Goal: Transaction & Acquisition: Purchase product/service

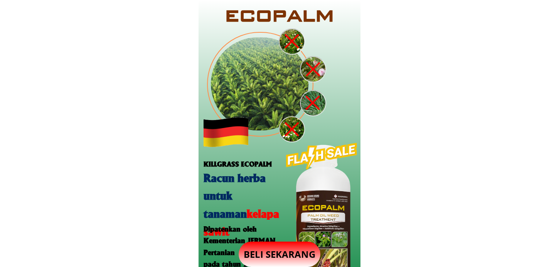
click at [261, 251] on p "BELI SEKARANG" at bounding box center [280, 254] width 82 height 25
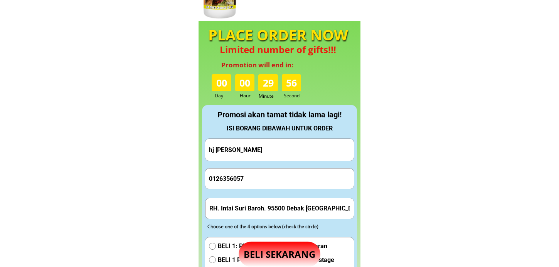
scroll to position [720, 0]
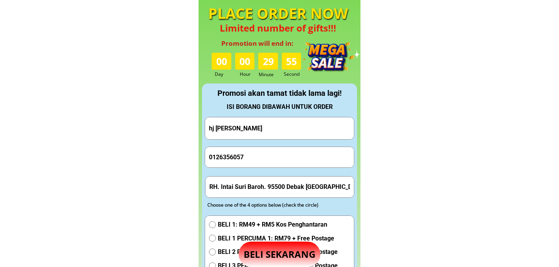
click at [278, 132] on input "hj Akmal hj abdullah" at bounding box center [279, 129] width 145 height 22
paste input "Elly A"
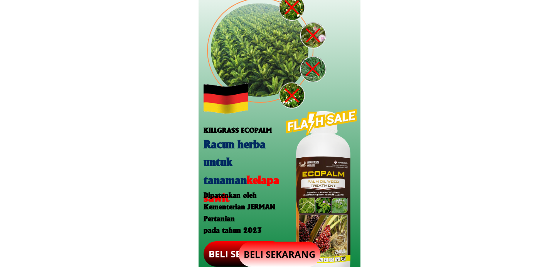
scroll to position [0, 0]
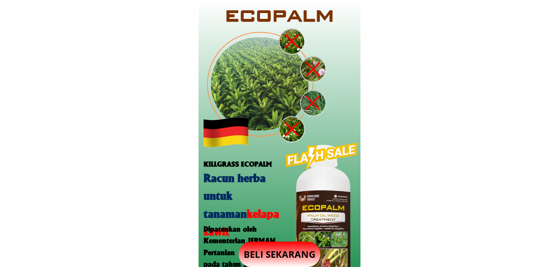
type input "[PERSON_NAME]"
click at [268, 253] on p "BELI SEKARANG" at bounding box center [280, 254] width 82 height 25
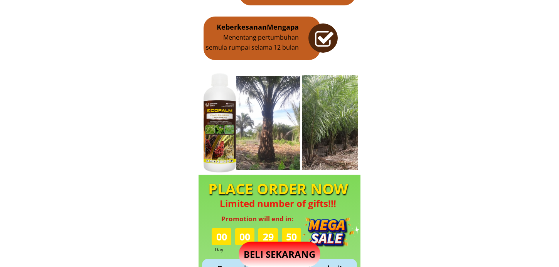
scroll to position [720, 0]
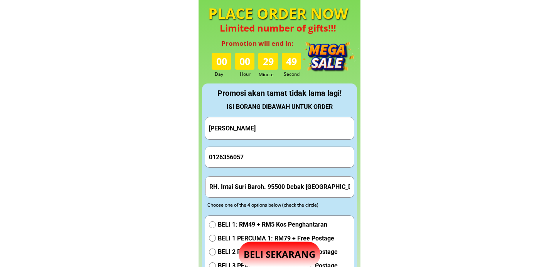
click at [263, 165] on input "0126356057" at bounding box center [279, 157] width 145 height 20
paste input "97074119"
type input "0197074119"
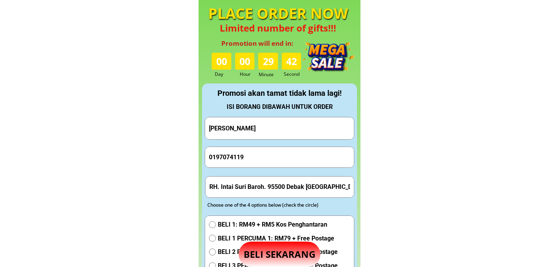
click at [271, 191] on input "RH. Intai Suri Baroh. 95500 Debak Sarawak" at bounding box center [279, 187] width 145 height 20
paste input "Kuching, 13, Malaysia"
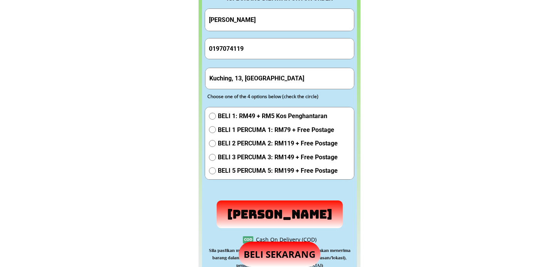
scroll to position [891, 0]
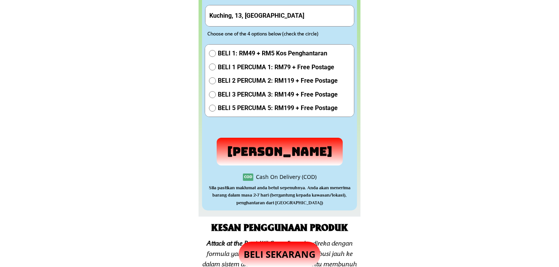
type input "Kuching, 13, Malaysia"
click at [239, 70] on span "BELI 1 PERCUMA 1: RM79 + Free Postage" at bounding box center [278, 67] width 120 height 10
radio input "true"
click at [252, 141] on p "Hantar Pesanan" at bounding box center [280, 152] width 126 height 28
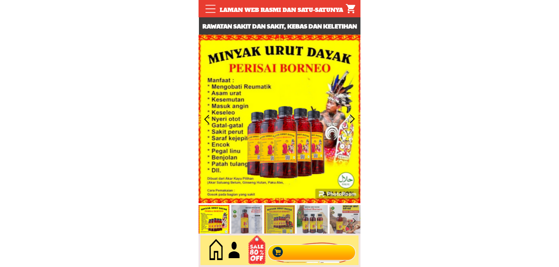
click at [301, 256] on div at bounding box center [311, 250] width 93 height 25
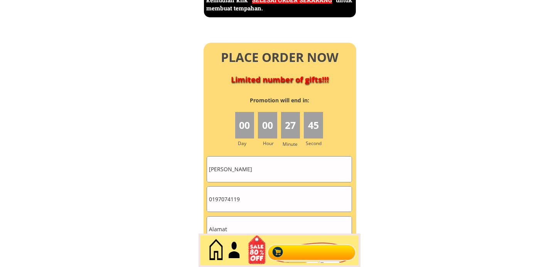
scroll to position [3429, 0]
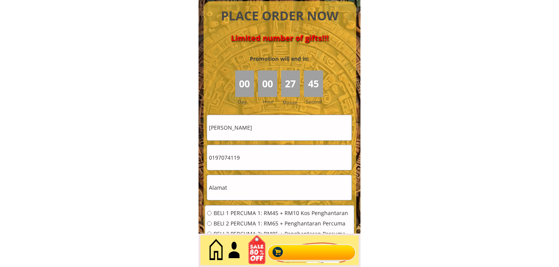
click at [286, 130] on input "[PERSON_NAME]" at bounding box center [279, 127] width 145 height 25
paste input "Md [PERSON_NAME]"
type input "Md [PERSON_NAME]"
